Goal: Navigation & Orientation: Find specific page/section

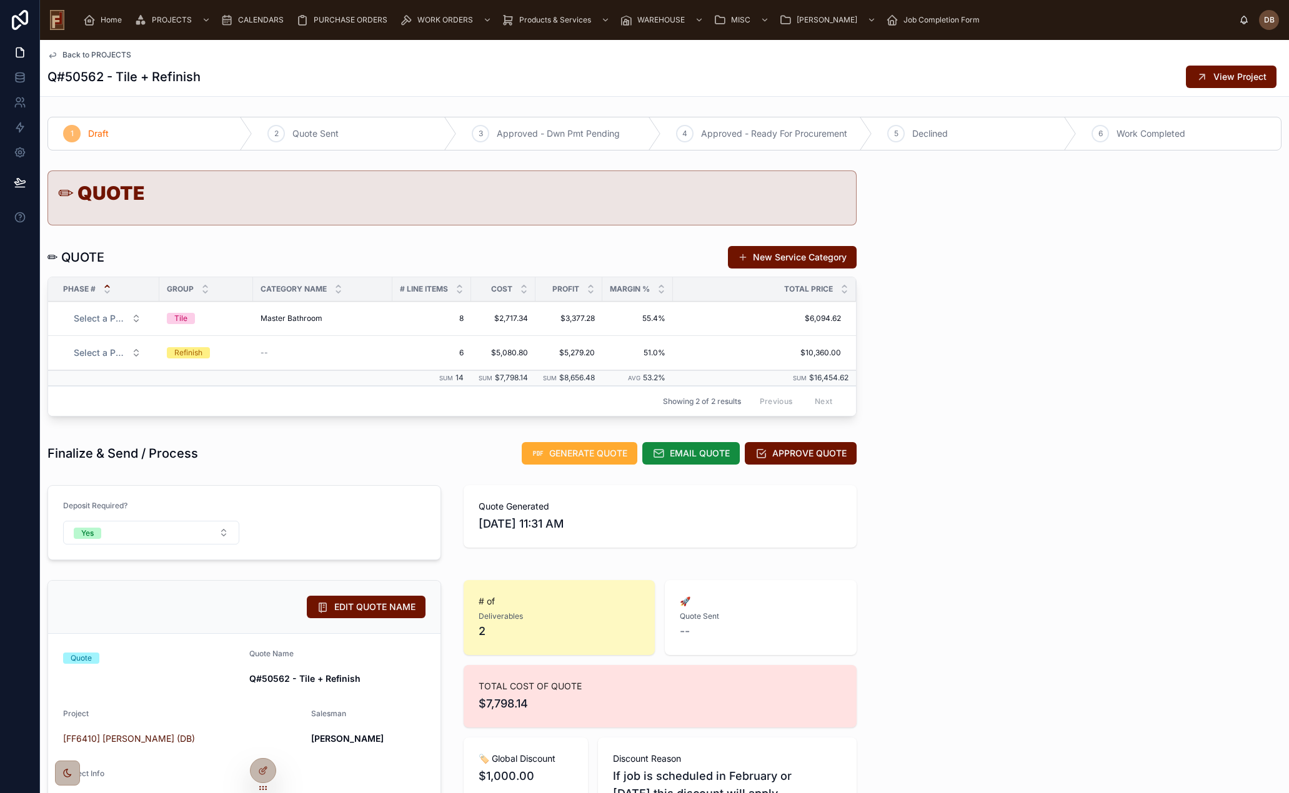
click at [103, 20] on span "Home" at bounding box center [111, 20] width 21 height 10
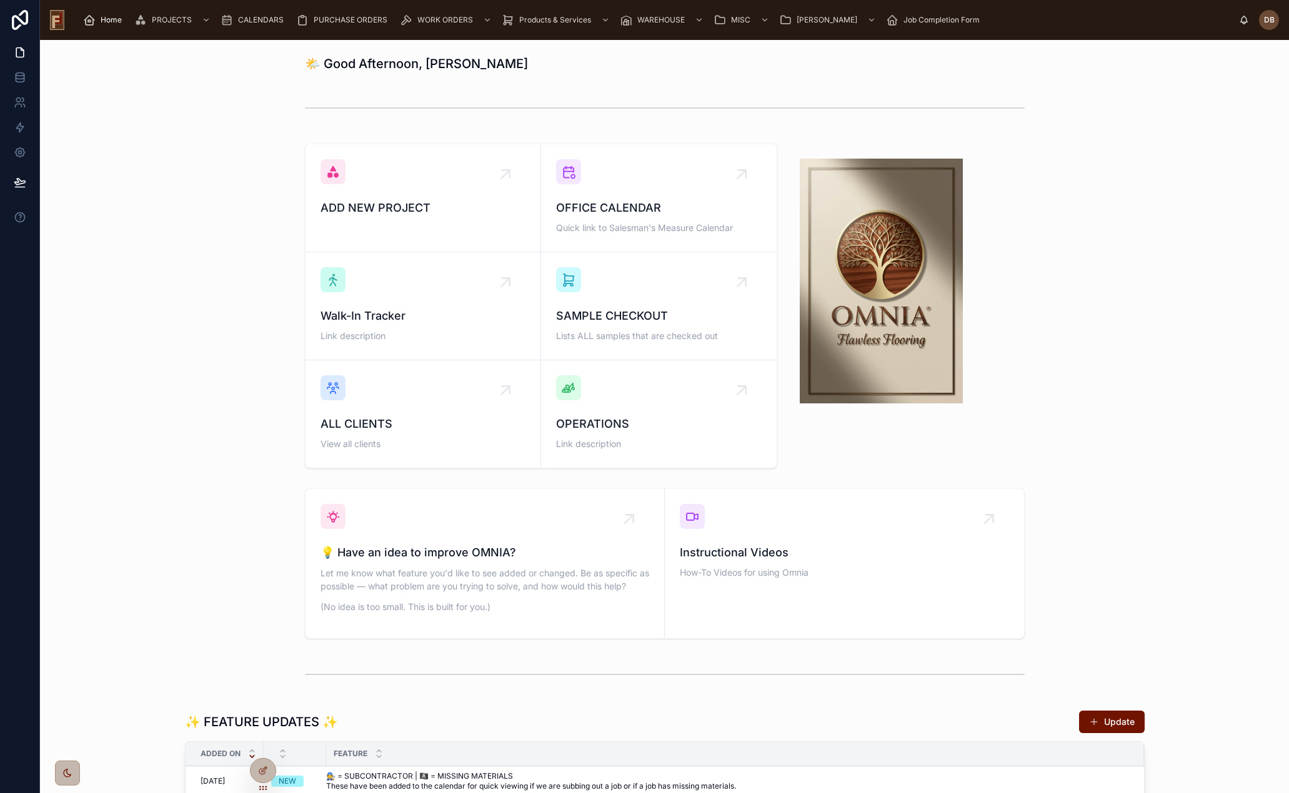
click at [210, 200] on div "ADD NEW PROJECT OFFICE CALENDAR Quick link to Salesman's Measure Calendar Walk-…" at bounding box center [664, 306] width 1229 height 335
click at [379, 66] on h1 "🌤️ Good Afternoon, [PERSON_NAME]" at bounding box center [416, 63] width 223 height 17
click at [240, 315] on div "ADD NEW PROJECT OFFICE CALENDAR Quick link to Salesman's Measure Calendar Walk-…" at bounding box center [664, 306] width 1229 height 335
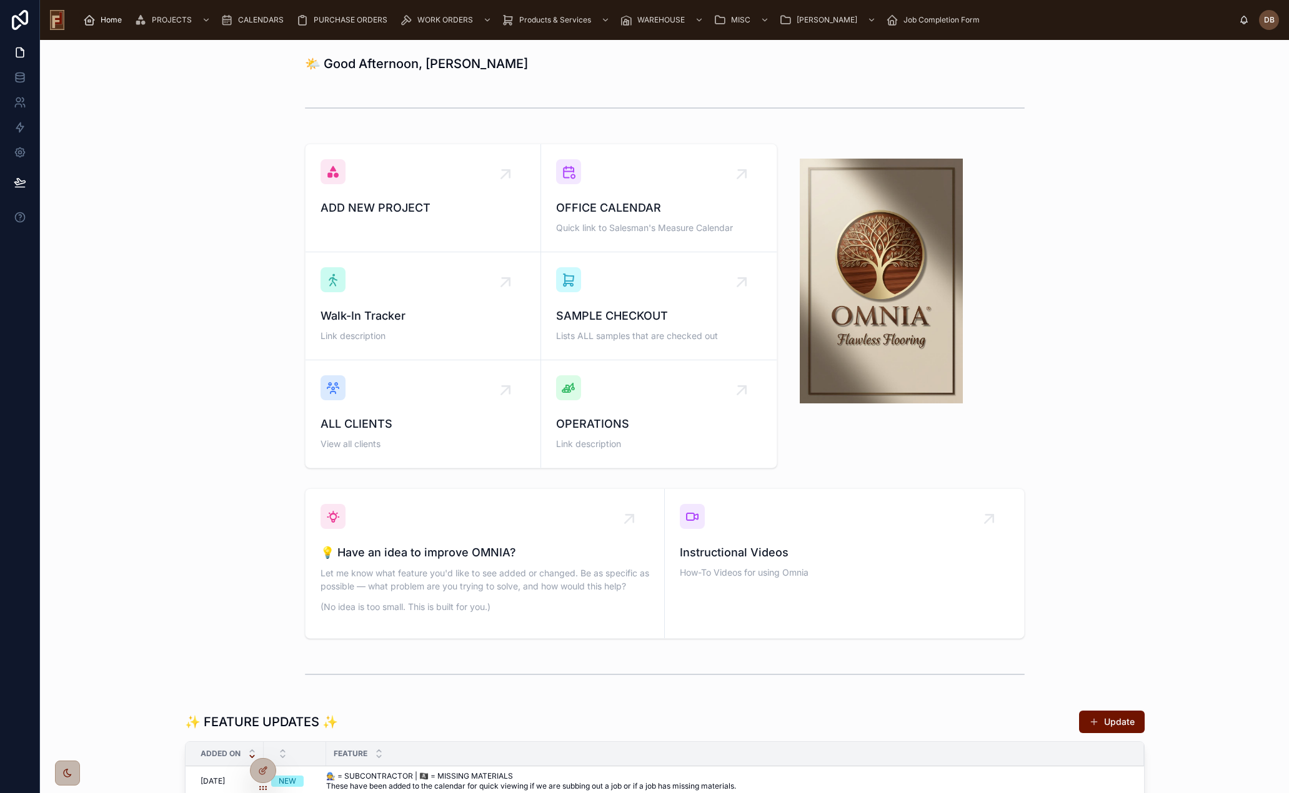
click at [208, 269] on div "ADD NEW PROJECT OFFICE CALENDAR Quick link to Salesman's Measure Calendar Walk-…" at bounding box center [664, 306] width 1229 height 335
click at [244, 321] on div "ADD NEW PROJECT OFFICE CALENDAR Quick link to Salesman's Measure Calendar Walk-…" at bounding box center [664, 306] width 1229 height 335
click at [227, 329] on div "ADD NEW PROJECT OFFICE CALENDAR Quick link to Salesman's Measure Calendar Walk-…" at bounding box center [664, 306] width 1229 height 335
